Goal: Task Accomplishment & Management: Complete application form

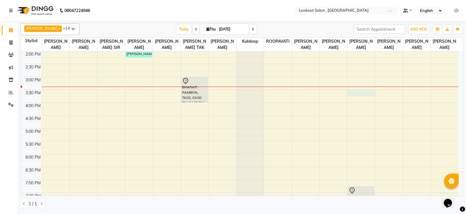
click at [358, 97] on div "8:00 AM 8:30 AM 9:00 AM 9:30 AM 10:00 AM 10:30 AM 11:00 AM 11:30 AM 12:00 PM 12…" at bounding box center [239, 90] width 437 height 386
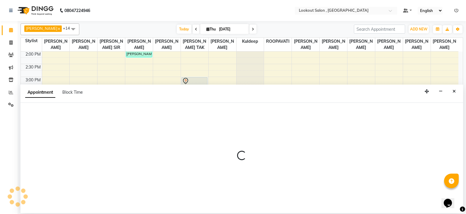
select select "48095"
select select "tentative"
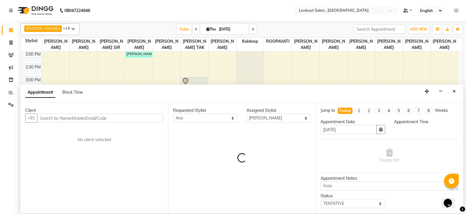
select select "930"
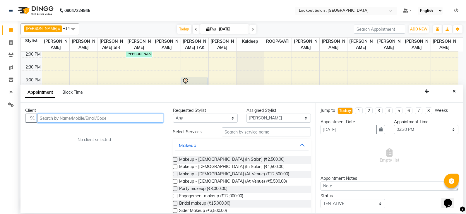
click at [139, 118] on input "text" at bounding box center [100, 118] width 126 height 9
click at [44, 121] on input "9458134948" at bounding box center [88, 118] width 102 height 9
click at [46, 118] on input "9458134948" at bounding box center [88, 118] width 102 height 9
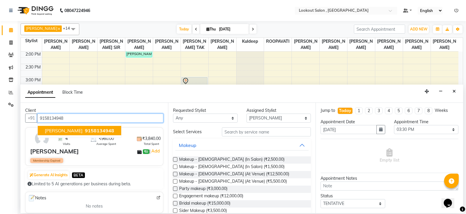
click at [57, 133] on span "[PERSON_NAME]" at bounding box center [64, 131] width 38 height 6
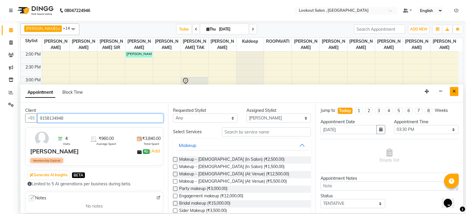
type input "9158134948"
click at [456, 91] on button "Close" at bounding box center [454, 91] width 8 height 9
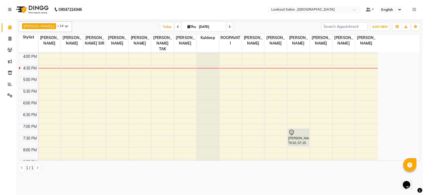
scroll to position [205, 0]
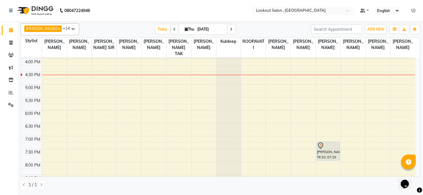
click at [321, 92] on div "8:00 AM 8:30 AM 9:00 AM 9:30 AM 10:00 AM 10:30 AM 11:00 AM 11:30 AM 12:00 PM 12…" at bounding box center [218, 46] width 395 height 386
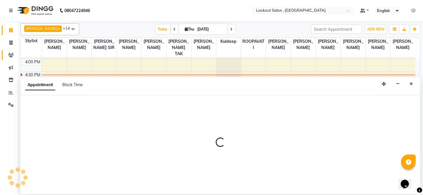
select select "48095"
select select "tentative"
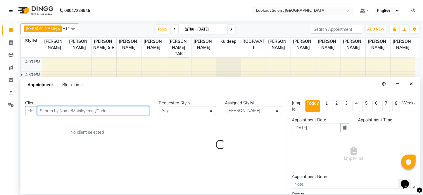
select select "1035"
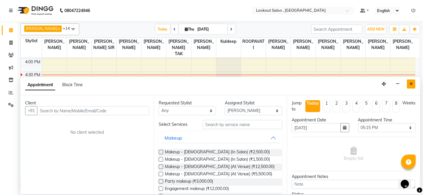
click at [412, 84] on icon "Close" at bounding box center [411, 84] width 3 height 4
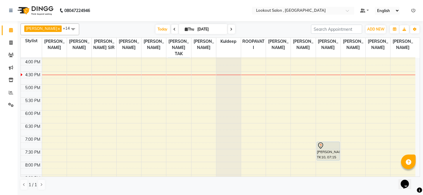
click at [67, 27] on span at bounding box center [73, 28] width 12 height 11
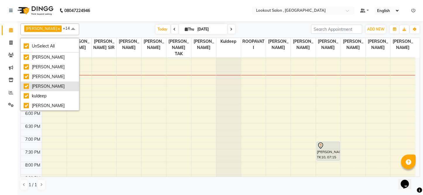
scroll to position [26, 0]
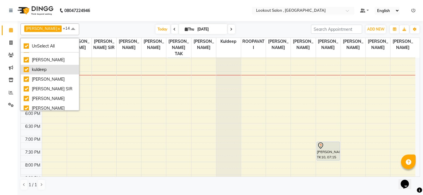
click at [44, 73] on div "kuldeep" at bounding box center [50, 69] width 52 height 6
checkbox input "false"
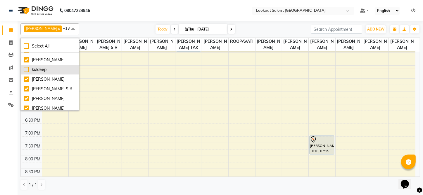
click at [44, 73] on div "kuldeep" at bounding box center [50, 69] width 52 height 6
checkbox input "true"
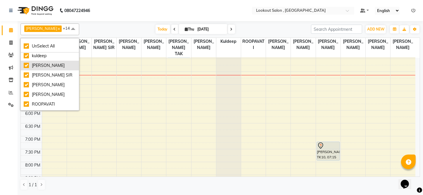
scroll to position [53, 0]
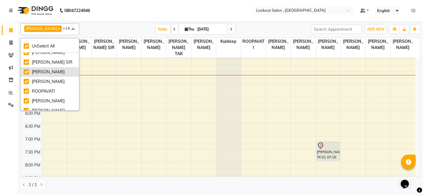
click at [51, 75] on div "[PERSON_NAME]" at bounding box center [50, 72] width 52 height 6
checkbox input "false"
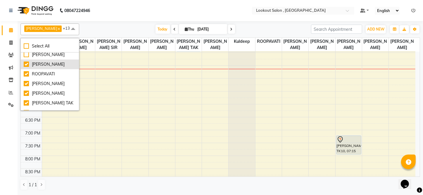
scroll to position [80, 0]
click at [52, 68] on div "ROOPAVATI" at bounding box center [50, 64] width 52 height 6
checkbox input "false"
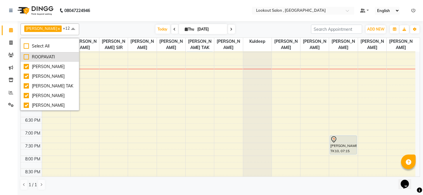
scroll to position [105, 0]
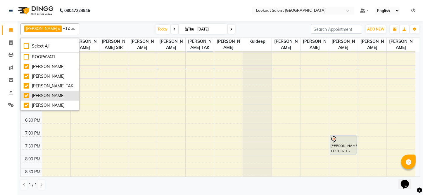
click at [41, 96] on div "[PERSON_NAME]" at bounding box center [50, 95] width 52 height 6
checkbox input "false"
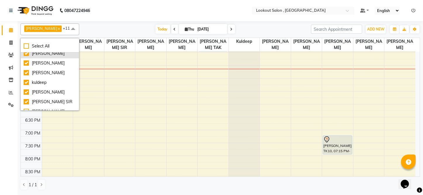
scroll to position [26, 0]
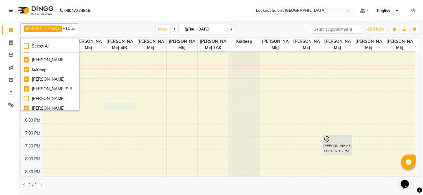
click at [105, 107] on div "8:00 AM 8:30 AM 9:00 AM 9:30 AM 10:00 AM 10:30 AM 11:00 AM 11:30 AM 12:00 PM 12…" at bounding box center [218, 40] width 395 height 386
select select "6223"
select select "1080"
select select "tentative"
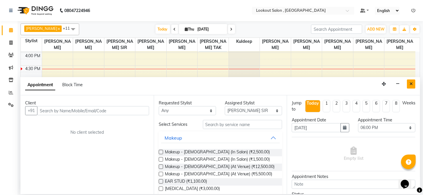
click at [410, 84] on button "Close" at bounding box center [411, 83] width 8 height 9
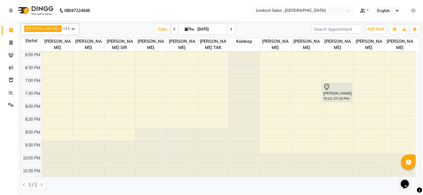
scroll to position [259, 0]
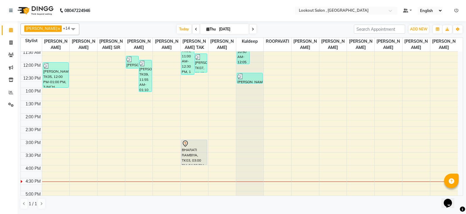
scroll to position [94, 0]
